Goal: Transaction & Acquisition: Purchase product/service

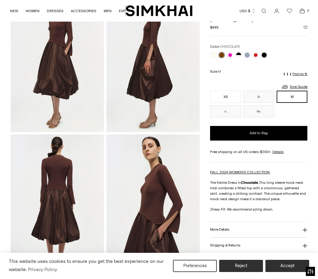
scroll to position [52, 0]
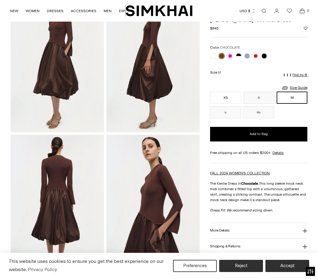
click at [213, 57] on link at bounding box center [213, 56] width 6 height 6
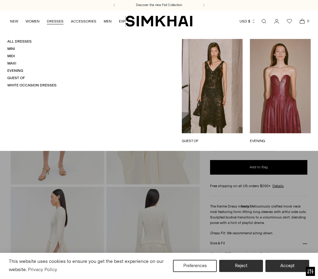
click at [26, 42] on link "All Dresses" at bounding box center [19, 41] width 24 height 4
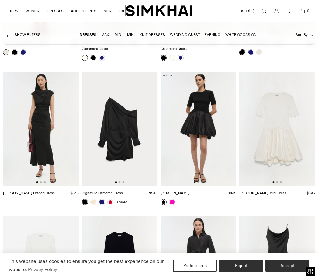
scroll to position [4786, 0]
click at [173, 199] on link at bounding box center [172, 202] width 6 height 6
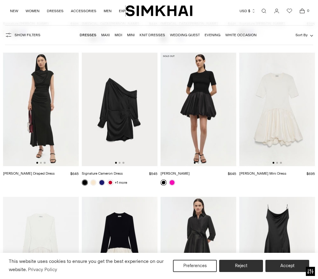
click at [288, 98] on img at bounding box center [277, 110] width 76 height 114
click at [126, 102] on img at bounding box center [120, 110] width 76 height 114
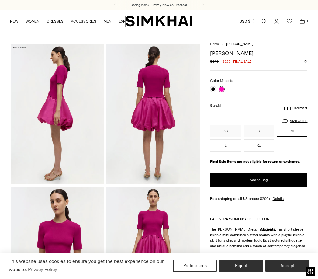
click at [213, 88] on link at bounding box center [213, 89] width 6 height 6
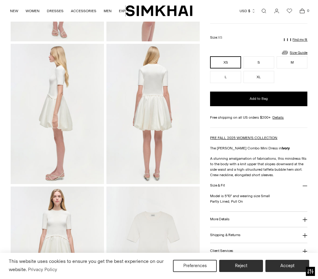
scroll to position [143, 0]
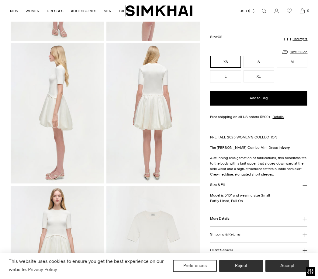
click at [276, 99] on button "Add to Bag" at bounding box center [258, 98] width 97 height 15
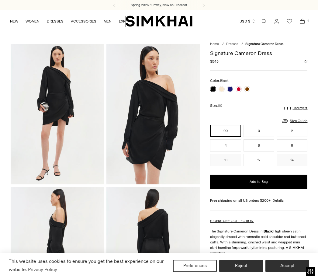
click at [248, 90] on link at bounding box center [247, 89] width 6 height 6
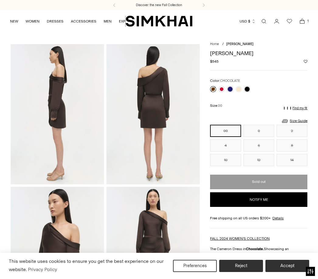
click at [223, 87] on link at bounding box center [222, 89] width 6 height 6
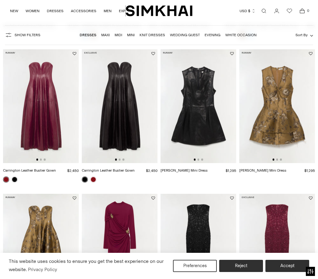
scroll to position [183, 0]
click at [128, 112] on img at bounding box center [120, 106] width 76 height 114
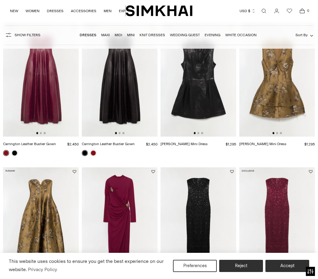
scroll to position [192, 0]
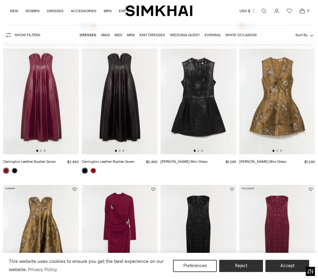
click at [195, 83] on img at bounding box center [199, 97] width 76 height 114
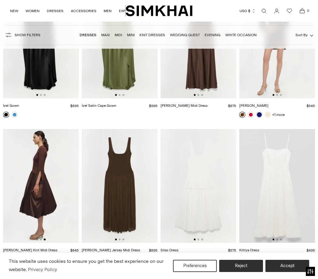
scroll to position [5162, 0]
